Goal: Use online tool/utility: Utilize a website feature to perform a specific function

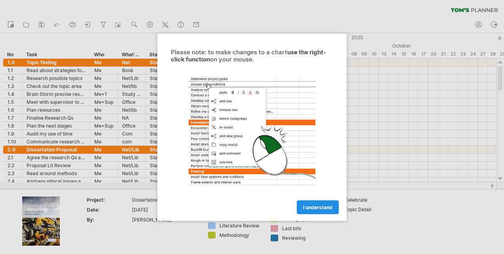
click at [311, 205] on span "I understand" at bounding box center [317, 207] width 29 height 6
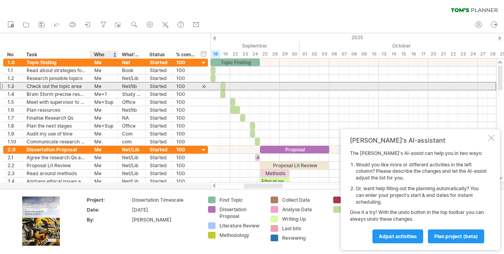
click at [96, 85] on div "Me" at bounding box center [103, 86] width 19 height 8
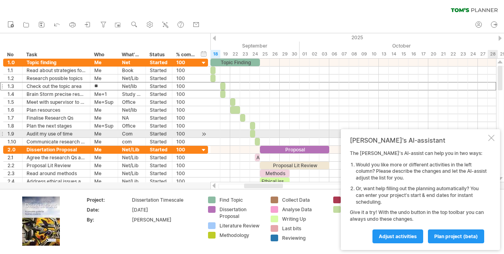
click at [492, 134] on div "[PERSON_NAME]'s AI-assistant The [PERSON_NAME]'s AI-assist can help you in two …" at bounding box center [420, 189] width 159 height 121
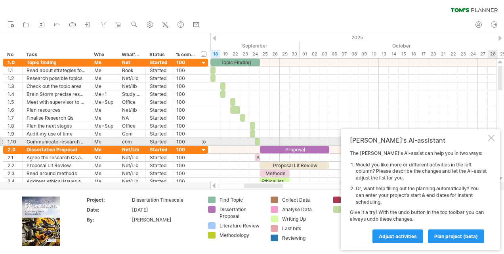
click at [491, 140] on div at bounding box center [491, 138] width 6 height 6
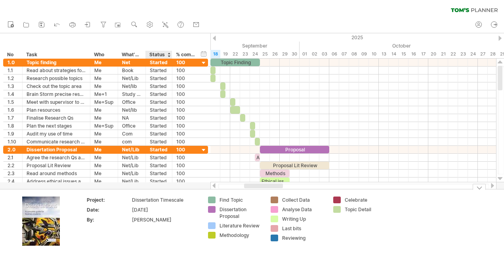
click at [148, 198] on div "Dissertation Timescale" at bounding box center [165, 200] width 67 height 7
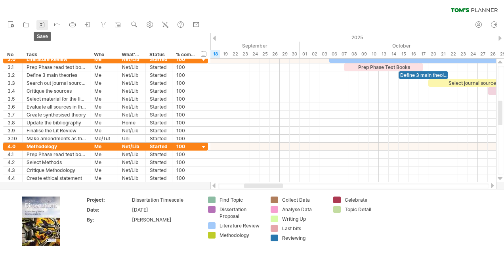
click at [42, 25] on rect at bounding box center [41, 26] width 2 height 2
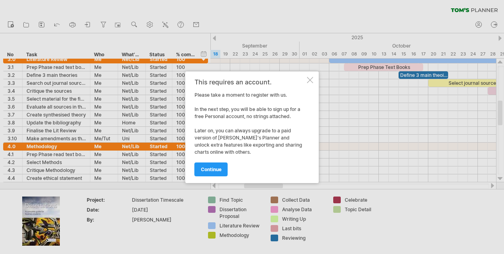
click at [309, 78] on div at bounding box center [310, 80] width 6 height 6
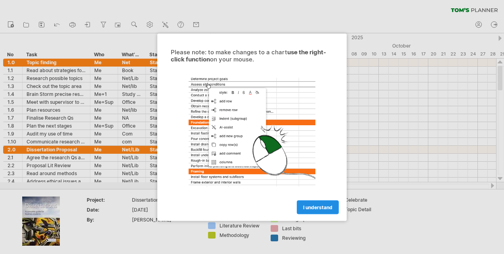
click at [317, 207] on span "I understand" at bounding box center [317, 207] width 29 height 6
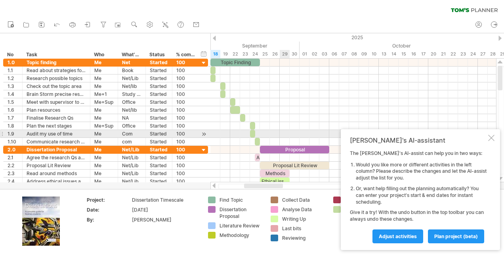
click at [489, 137] on div at bounding box center [491, 138] width 6 height 6
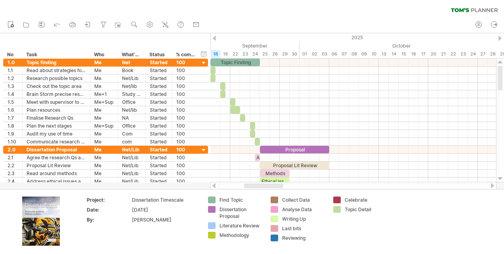
click at [457, 9] on icon at bounding box center [460, 10] width 18 height 4
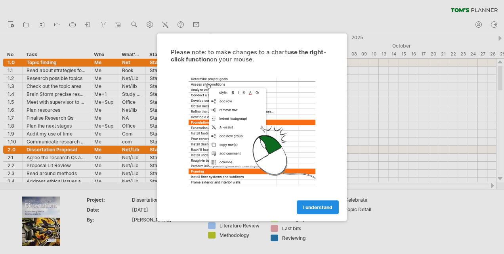
click at [305, 205] on span "I understand" at bounding box center [317, 207] width 29 height 6
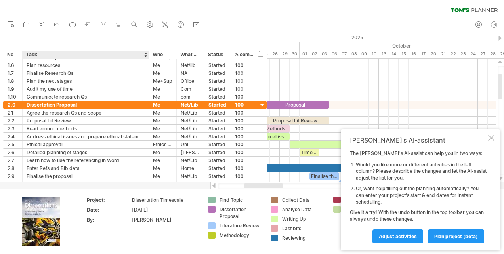
drag, startPoint x: 89, startPoint y: 55, endPoint x: 147, endPoint y: 56, distance: 58.7
click at [147, 56] on div at bounding box center [148, 55] width 3 height 8
